Goal: Transaction & Acquisition: Purchase product/service

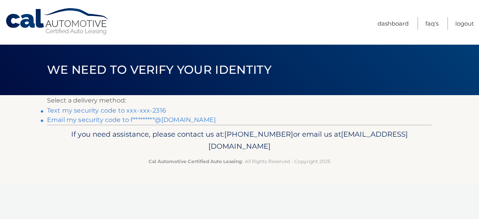
click at [126, 109] on link "Text my security code to xxx-xxx-2316" at bounding box center [106, 110] width 119 height 7
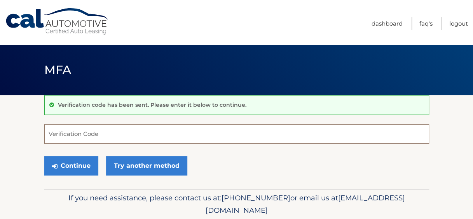
click at [204, 125] on input "Verification Code" at bounding box center [236, 133] width 385 height 19
click at [182, 134] on input "Verification Code" at bounding box center [236, 133] width 385 height 19
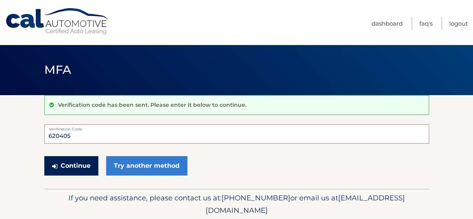
type input "620405"
click at [82, 168] on button "Continue" at bounding box center [71, 165] width 54 height 19
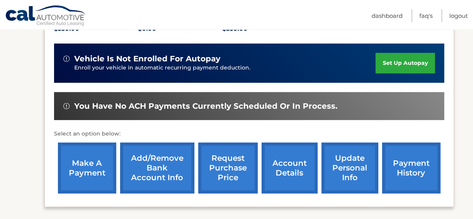
scroll to position [194, 0]
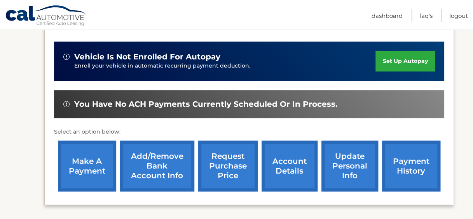
click at [80, 162] on link "make a payment" at bounding box center [87, 166] width 58 height 51
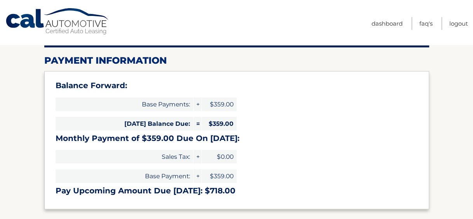
select select "MzE3YzM3ZDctZGNhNy00YmZhLWJjNmUtYmE2NTE3MDMzYmJi"
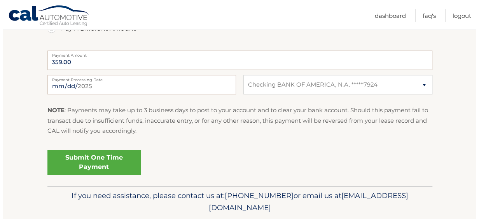
scroll to position [350, 0]
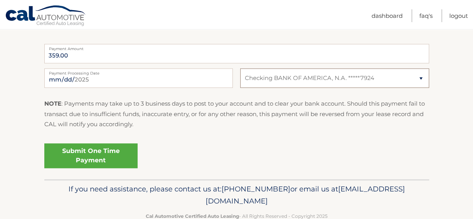
click at [273, 83] on select "Select Bank Account Checking BANK OF AMERICA, N.A. *****7924" at bounding box center [334, 77] width 189 height 19
click at [120, 154] on link "Submit One Time Payment" at bounding box center [90, 155] width 93 height 25
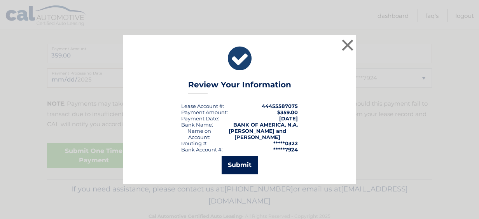
click at [243, 163] on button "Submit" at bounding box center [240, 165] width 36 height 19
